Goal: Check status: Check status

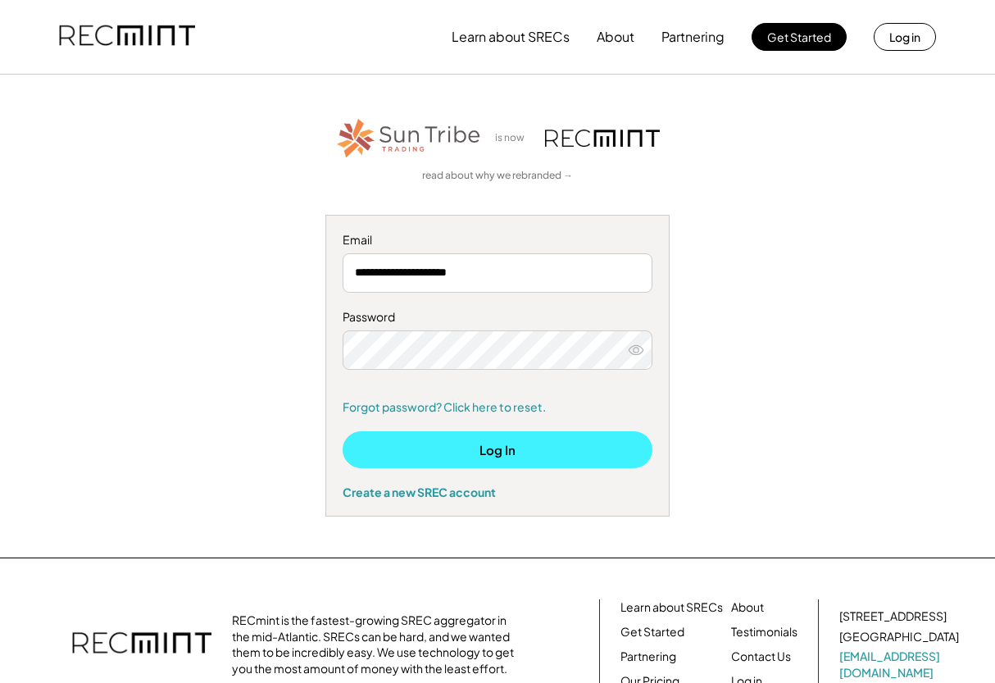
click at [493, 452] on button "Log In" at bounding box center [498, 449] width 310 height 37
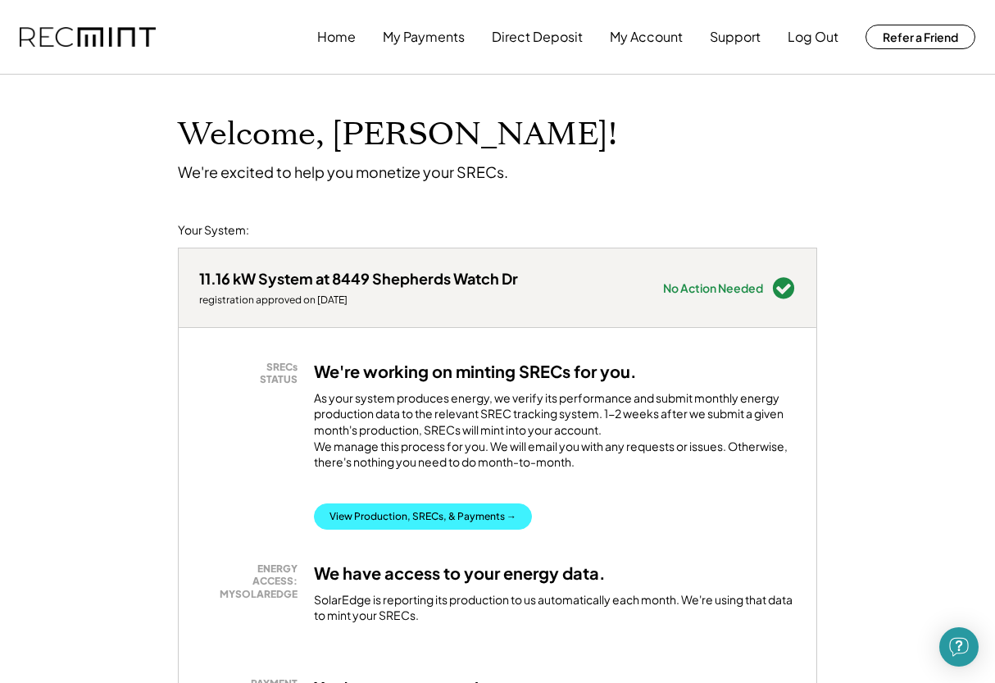
click at [413, 522] on button "View Production, SRECs, & Payments →" at bounding box center [423, 516] width 218 height 26
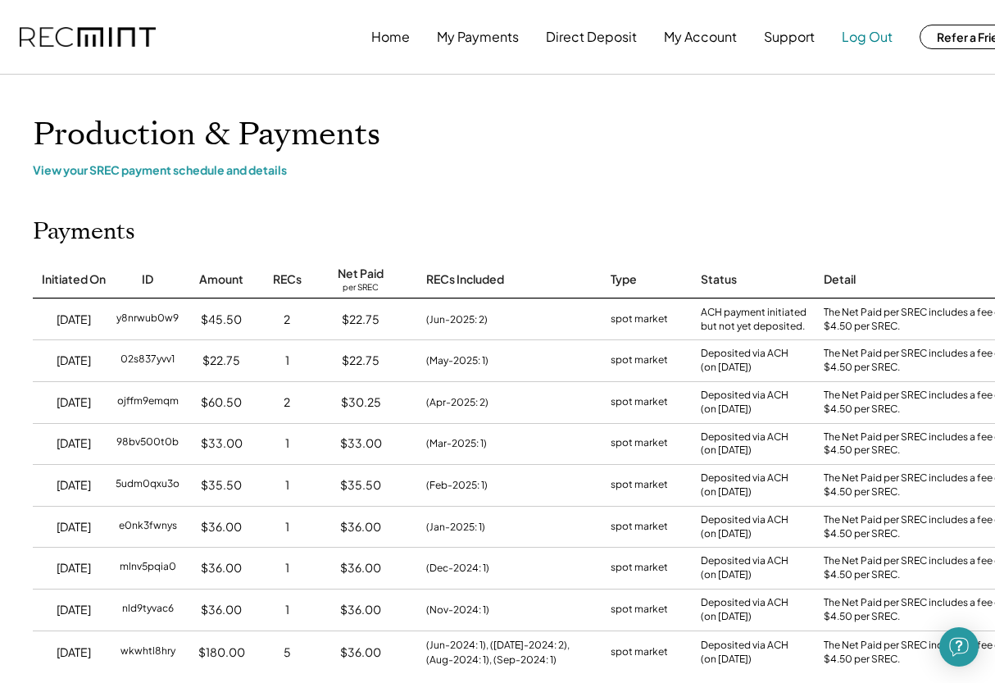
click at [870, 44] on button "Log Out" at bounding box center [867, 36] width 51 height 33
